Goal: Register for event/course

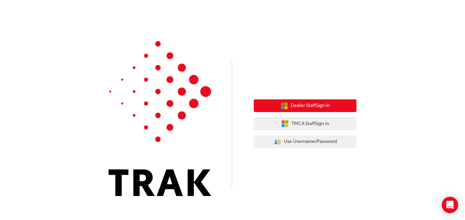
click at [305, 106] on span "Dealer Staff Sign In" at bounding box center [310, 106] width 39 height 8
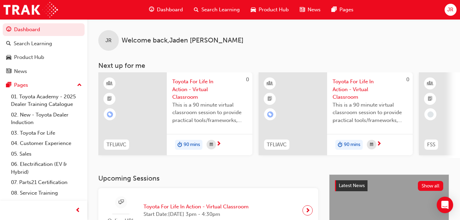
click at [154, 210] on span "Toyota For Life In Action - Virtual Classroom" at bounding box center [195, 207] width 105 height 8
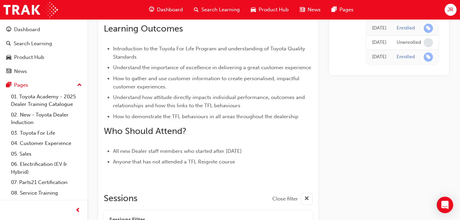
scroll to position [767, 0]
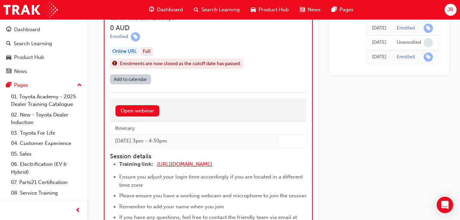
click at [182, 166] on span "https://zoom.us/j/5450758959" at bounding box center [184, 164] width 55 height 6
